Goal: Use online tool/utility: Utilize a website feature to perform a specific function

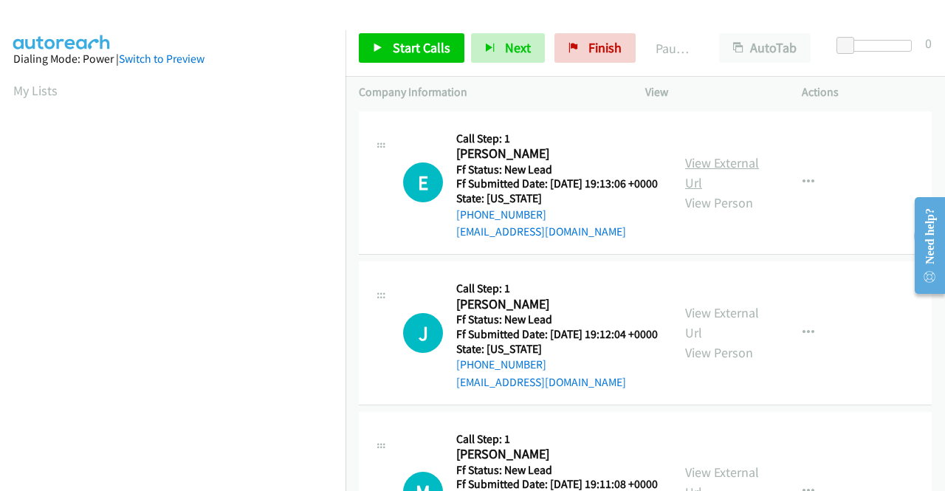
click at [731, 171] on link "View External Url" at bounding box center [722, 172] width 74 height 37
click at [704, 333] on link "View External Url" at bounding box center [722, 322] width 74 height 37
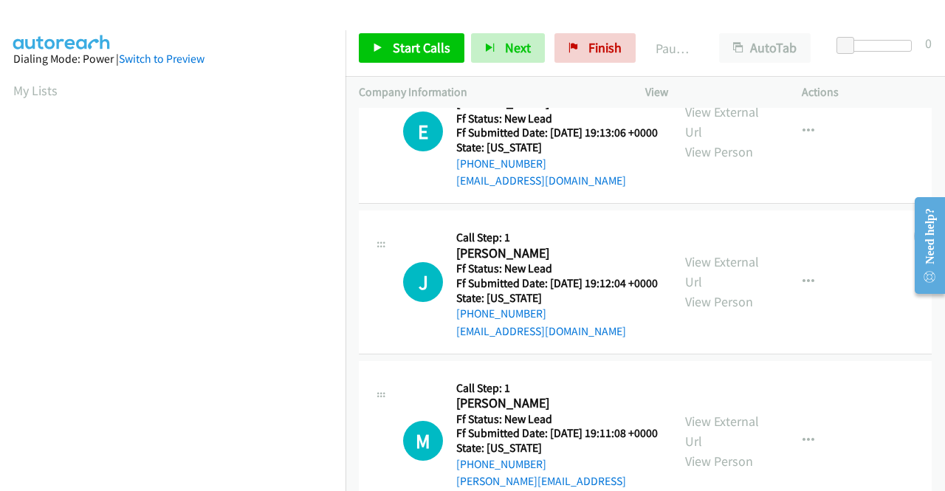
scroll to position [74, 0]
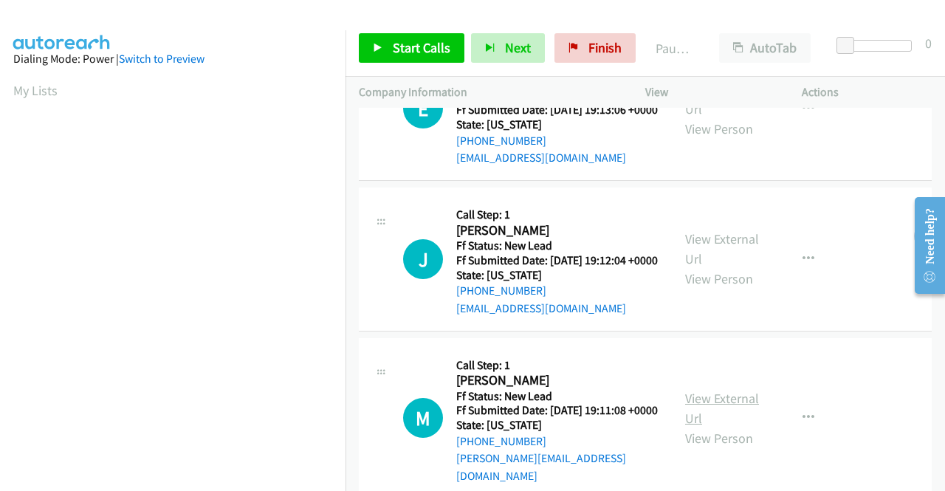
click at [725, 418] on link "View External Url" at bounding box center [722, 408] width 74 height 37
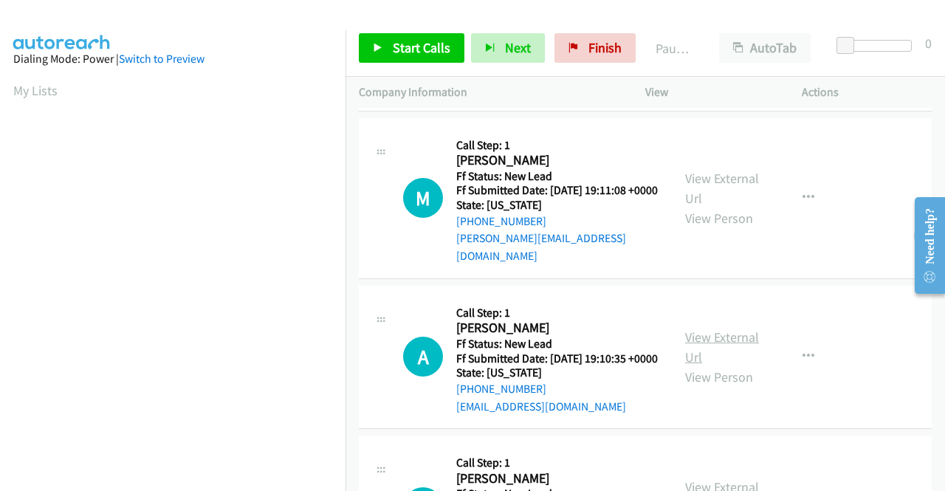
scroll to position [295, 0]
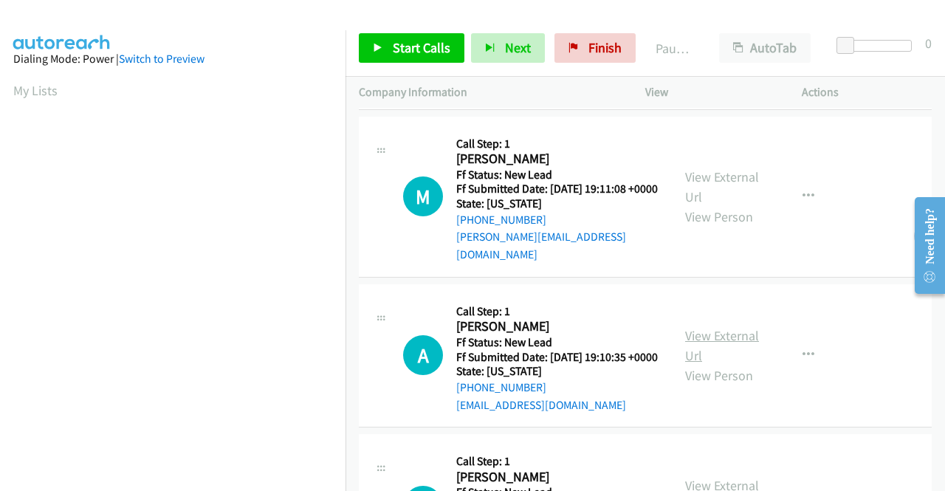
click at [727, 364] on link "View External Url" at bounding box center [722, 345] width 74 height 37
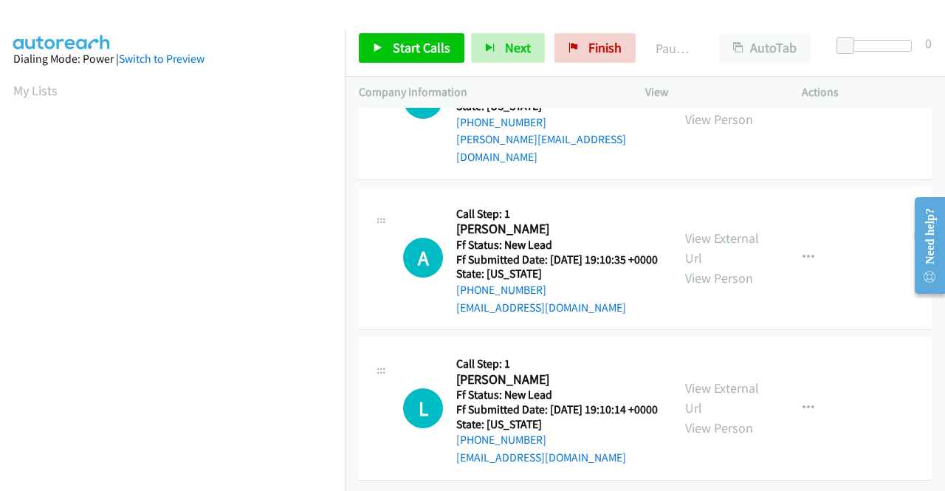
scroll to position [458, 0]
click at [702, 380] on link "View External Url" at bounding box center [722, 398] width 74 height 37
click at [420, 44] on span "Start Calls" at bounding box center [422, 47] width 58 height 17
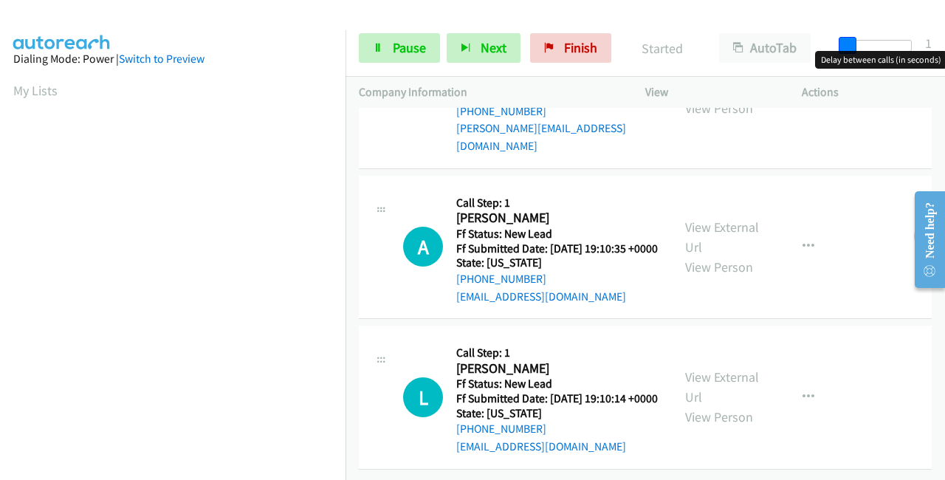
drag, startPoint x: 848, startPoint y: 45, endPoint x: 945, endPoint y: 38, distance: 97.0
click at [945, 38] on div "Start Calls Pause Next Finish Started AutoTab AutoTab 1" at bounding box center [646, 48] width 600 height 57
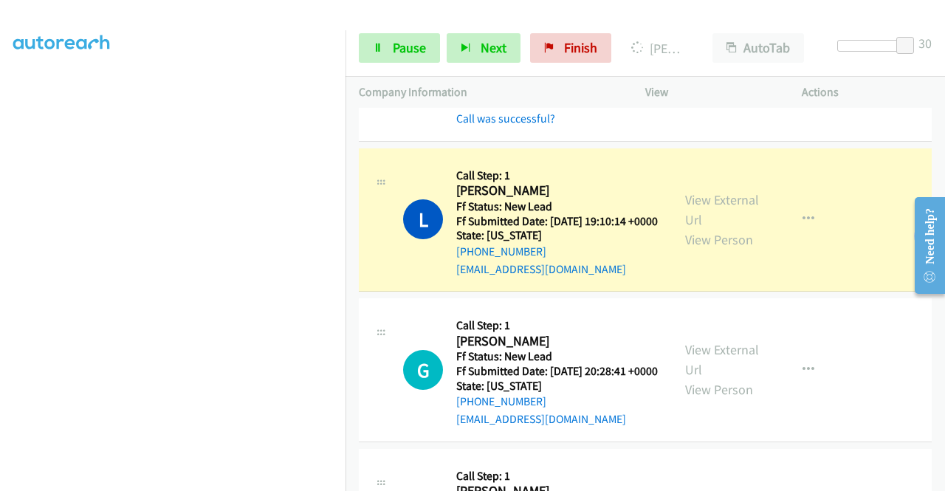
scroll to position [337, 0]
click at [706, 378] on link "View External Url" at bounding box center [722, 359] width 74 height 37
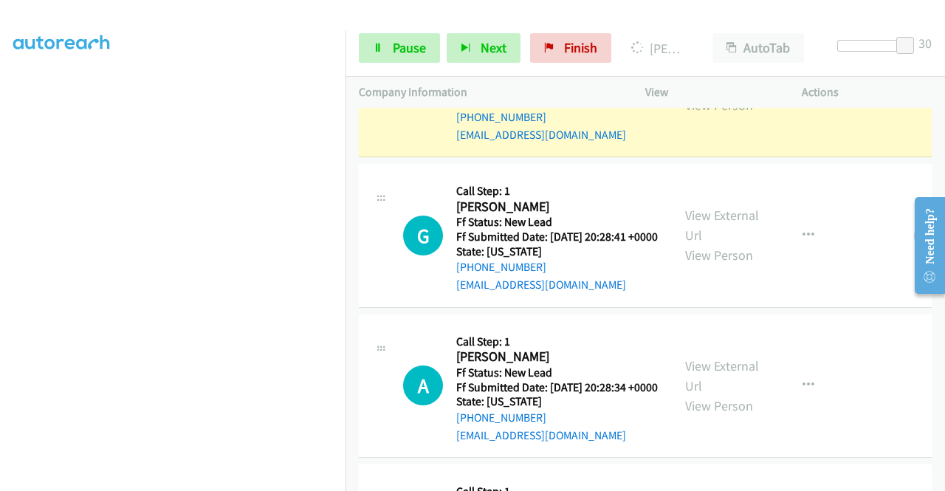
scroll to position [855, 0]
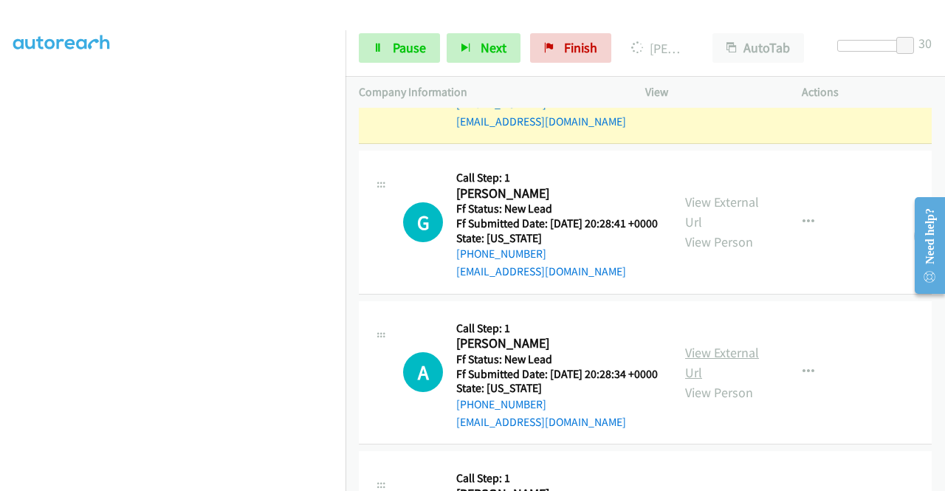
click at [715, 381] on link "View External Url" at bounding box center [722, 362] width 74 height 37
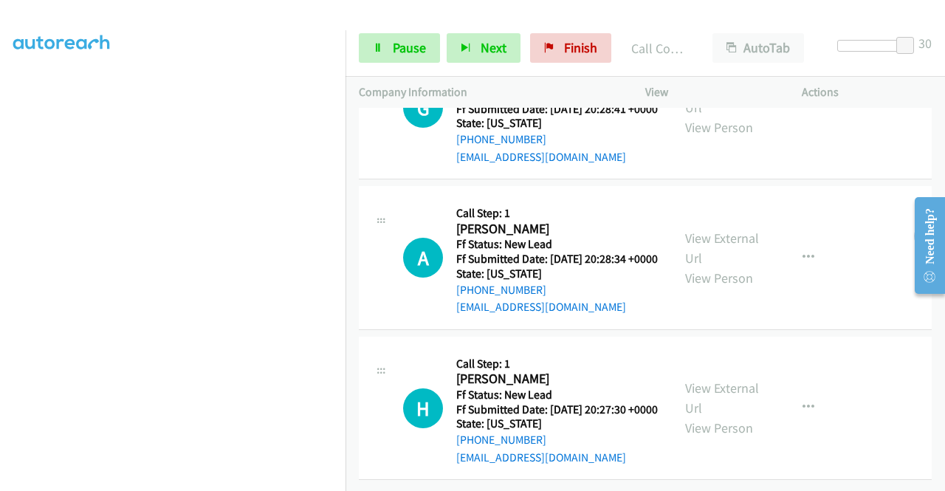
scroll to position [1108, 0]
click at [705, 380] on link "View External Url" at bounding box center [722, 398] width 74 height 37
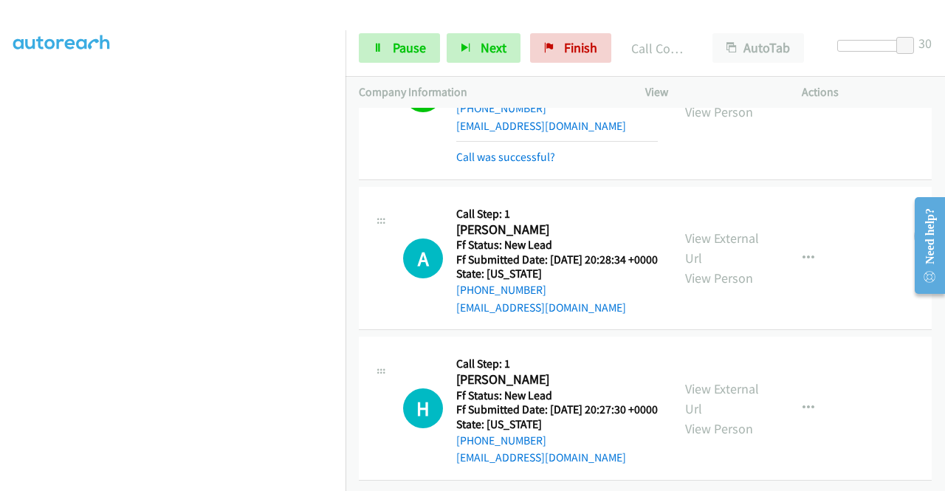
scroll to position [1139, 0]
drag, startPoint x: 911, startPoint y: 42, endPoint x: 829, endPoint y: 48, distance: 82.2
click at [829, 48] on div "Start Calls Pause Next Finish Call Completed AutoTab AutoTab 0" at bounding box center [646, 48] width 600 height 57
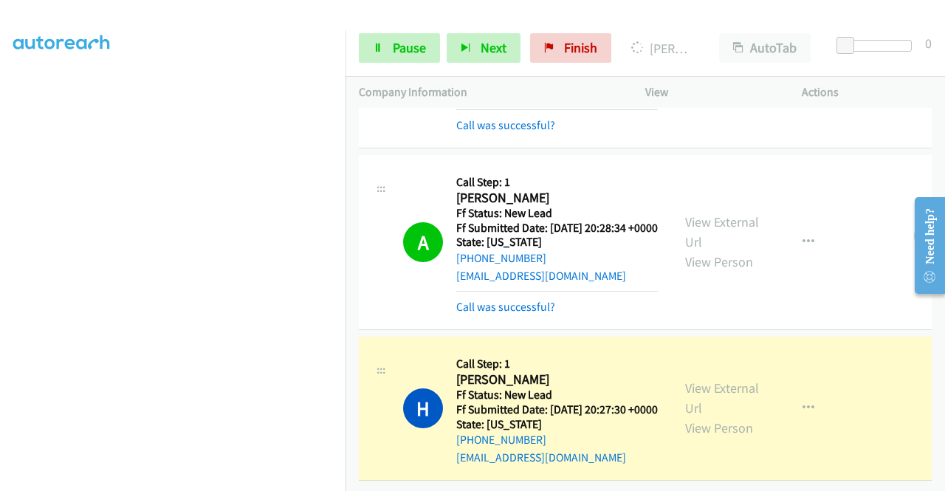
scroll to position [337, 0]
click at [393, 48] on span "Pause" at bounding box center [409, 47] width 33 height 17
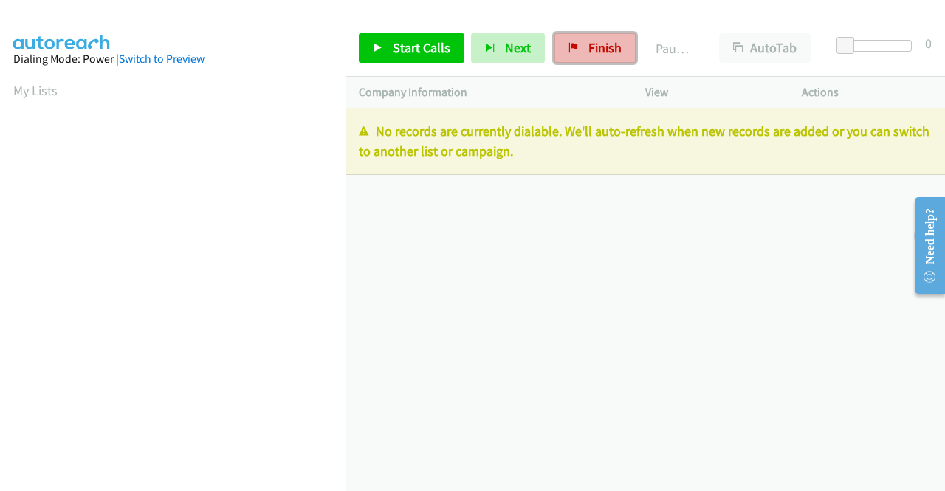
click at [591, 49] on span "Finish" at bounding box center [605, 47] width 33 height 17
